Goal: Task Accomplishment & Management: Use online tool/utility

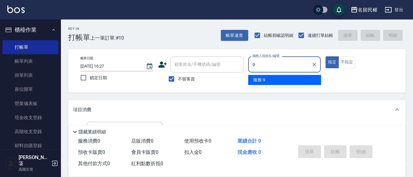
type input "微雅-9"
type button "true"
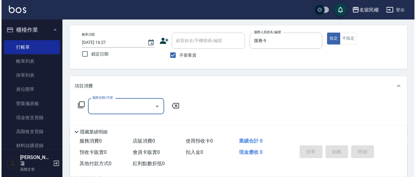
scroll to position [61, 0]
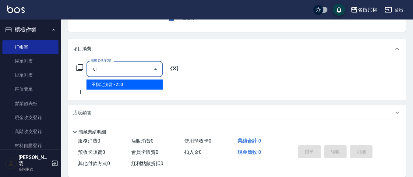
type input "不指定洗髮(101)"
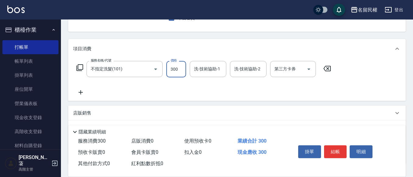
type input "300"
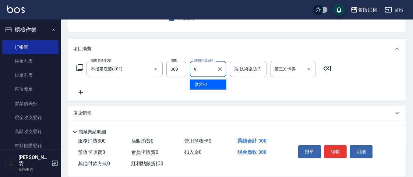
type input "微雅-9"
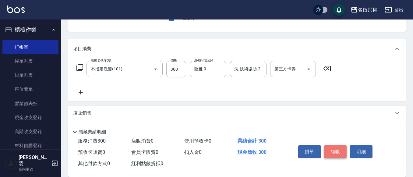
click at [335, 150] on button "結帳" at bounding box center [335, 151] width 23 height 13
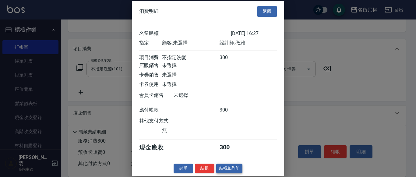
scroll to position [8, 0]
click at [196, 165] on button "結帳" at bounding box center [204, 167] width 19 height 9
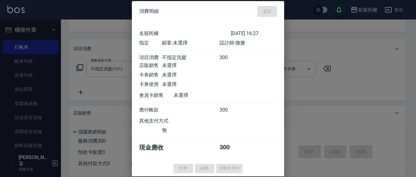
type input "[DATE] 17:06"
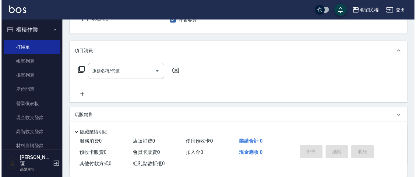
scroll to position [0, 0]
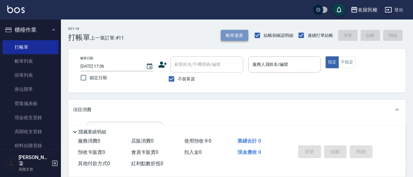
click at [242, 40] on button "帳單速查" at bounding box center [234, 35] width 27 height 11
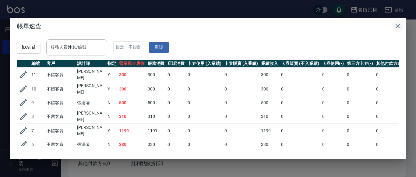
click at [401, 26] on button "button" at bounding box center [397, 26] width 12 height 12
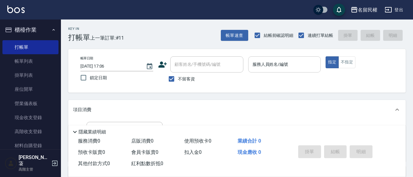
click at [272, 66] on input "服務人員姓名/編號" at bounding box center [284, 64] width 67 height 11
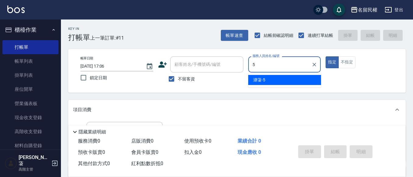
type input "瀞蓤-5"
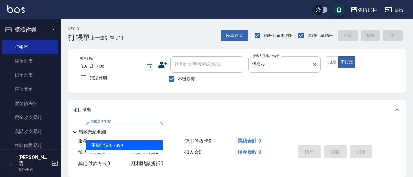
type input "不指定洗剪(204)"
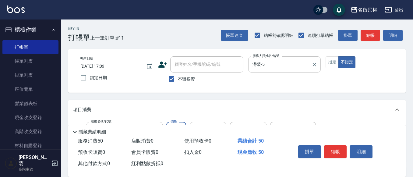
type input "500"
type input "瀞蓤-5"
click at [329, 155] on button "結帳" at bounding box center [335, 151] width 23 height 13
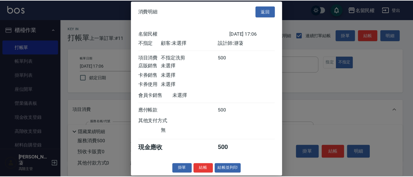
scroll to position [8, 0]
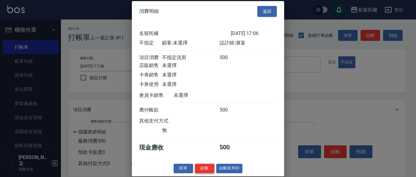
click at [211, 168] on button "結帳" at bounding box center [204, 167] width 19 height 9
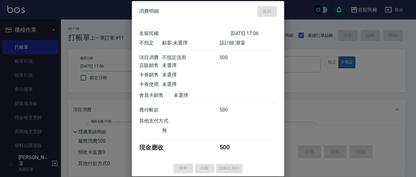
type input "[DATE] 17:07"
